Goal: Task Accomplishment & Management: Use online tool/utility

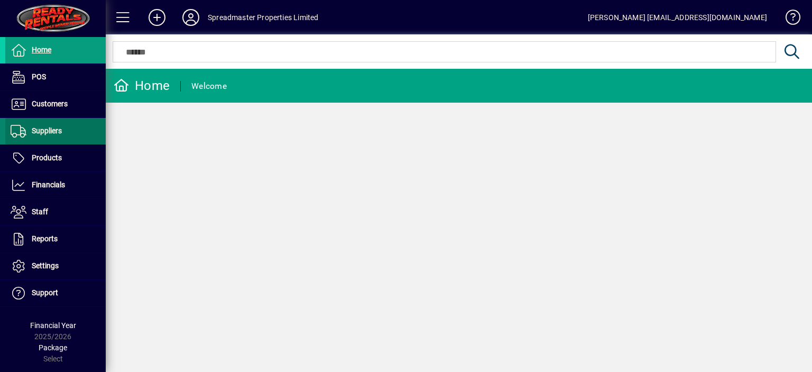
click at [56, 130] on span "Suppliers" at bounding box center [47, 130] width 30 height 8
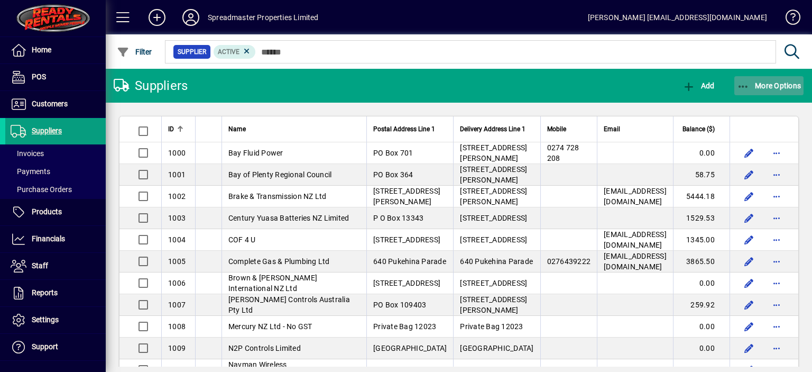
click at [762, 87] on span "More Options" at bounding box center [769, 85] width 65 height 8
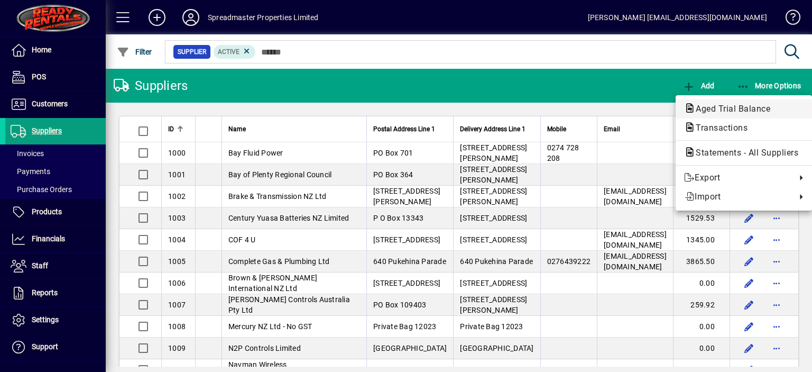
click at [716, 107] on span "Aged Trial Balance" at bounding box center [729, 109] width 91 height 10
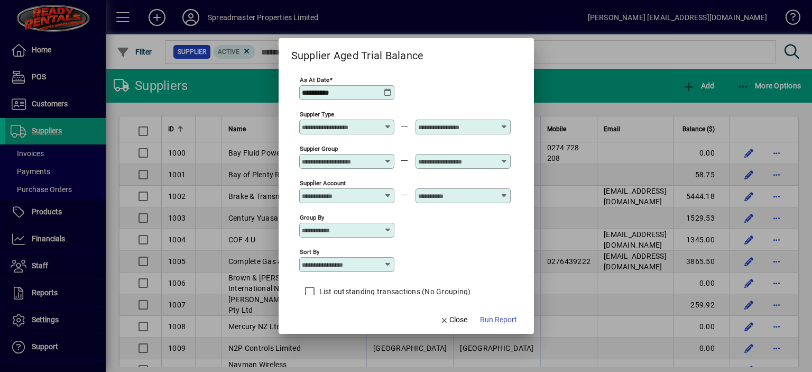
scroll to position [9, 0]
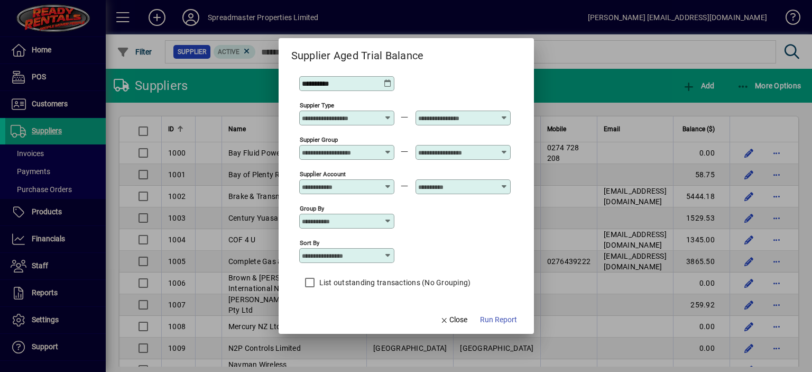
click at [387, 254] on icon at bounding box center [388, 255] width 8 height 8
click at [335, 320] on div "Supplier Name" at bounding box center [332, 319] width 51 height 11
type input "**********"
click at [491, 319] on span "Run Report" at bounding box center [498, 319] width 37 height 11
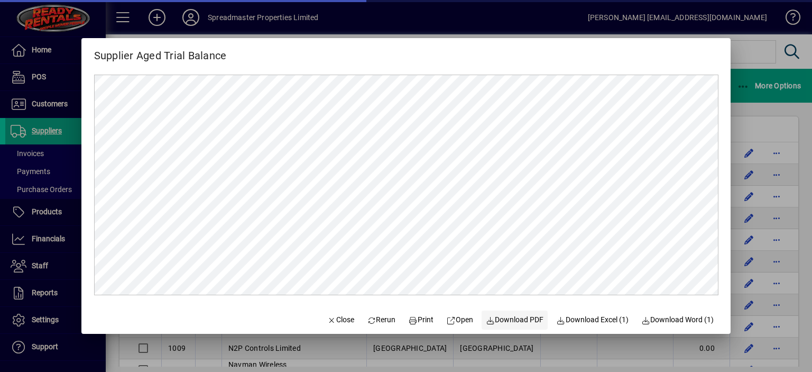
scroll to position [0, 0]
click at [338, 321] on span "Close" at bounding box center [340, 319] width 27 height 11
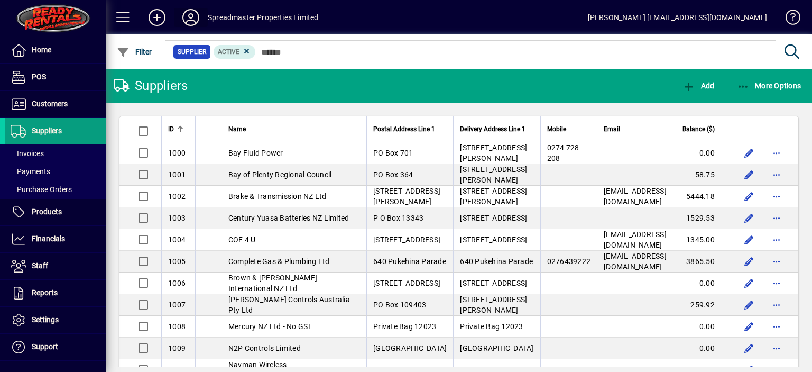
click at [189, 22] on icon at bounding box center [190, 17] width 21 height 17
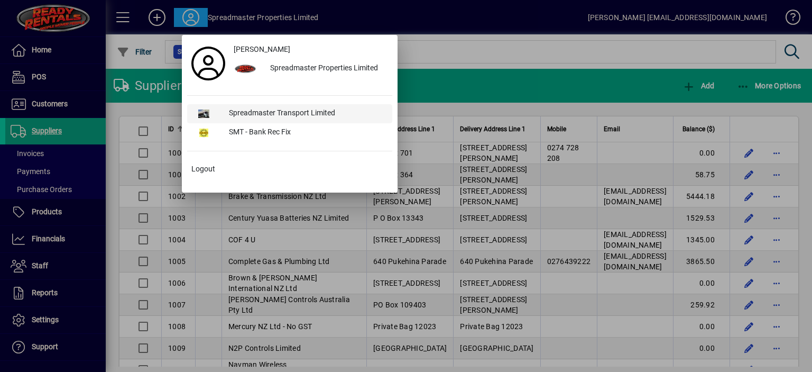
click at [271, 112] on div "Spreadmaster Transport Limited" at bounding box center [306, 113] width 172 height 19
